Goal: Transaction & Acquisition: Purchase product/service

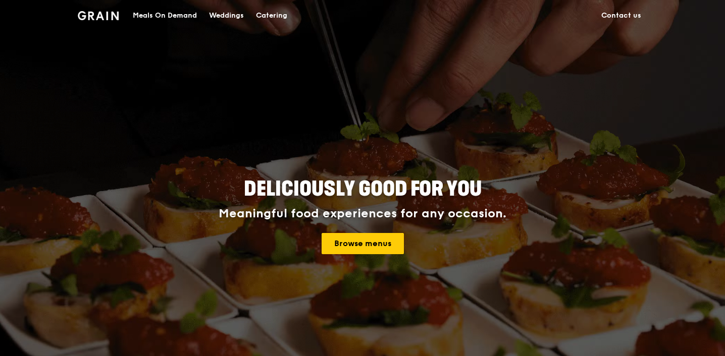
click at [282, 16] on div "Catering" at bounding box center [271, 16] width 31 height 30
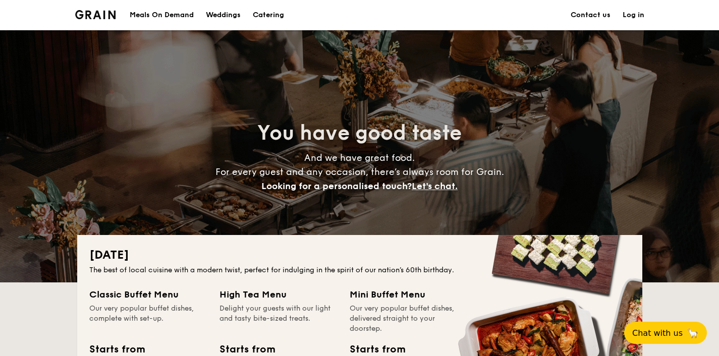
click at [152, 17] on div "Meals On Demand" at bounding box center [162, 15] width 64 height 30
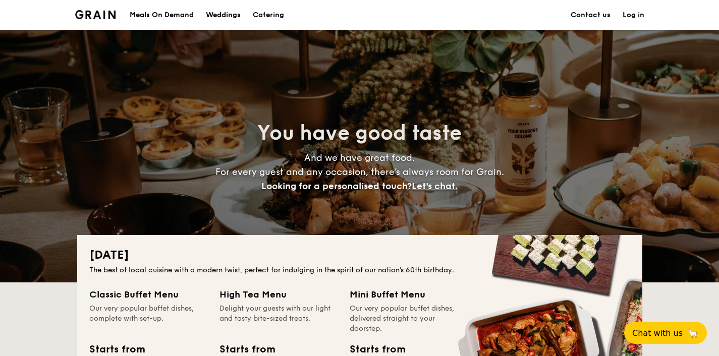
click at [261, 15] on h1 "Catering" at bounding box center [268, 15] width 31 height 30
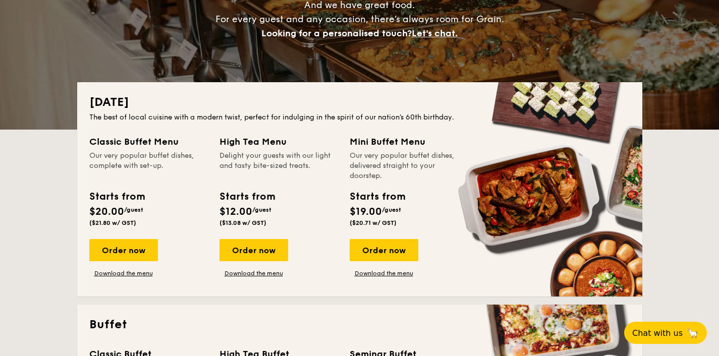
scroll to position [135, 0]
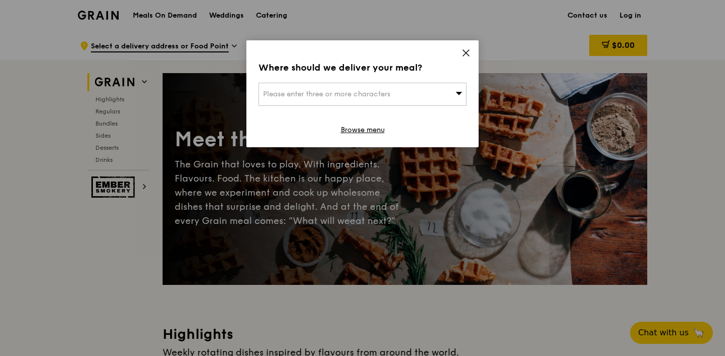
click at [407, 96] on div "Please enter three or more characters" at bounding box center [362, 94] width 208 height 23
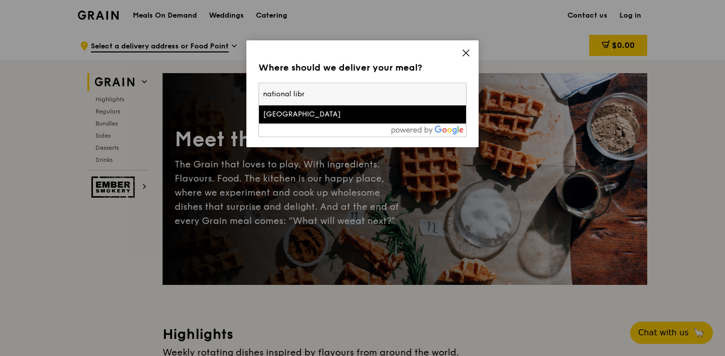
type input "national libr"
click at [402, 117] on div "[GEOGRAPHIC_DATA]" at bounding box center [337, 114] width 149 height 10
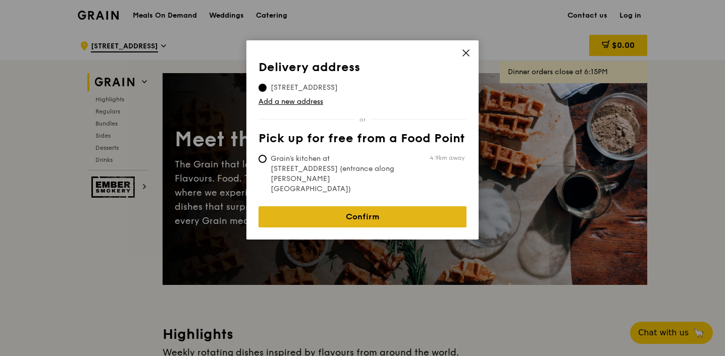
click at [367, 206] on link "Confirm" at bounding box center [362, 216] width 208 height 21
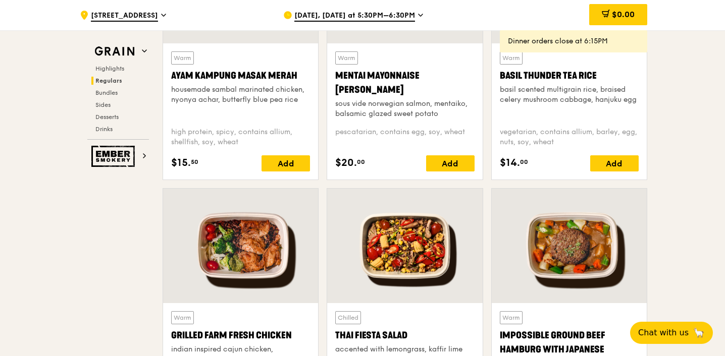
scroll to position [1108, 0]
